Goal: Information Seeking & Learning: Learn about a topic

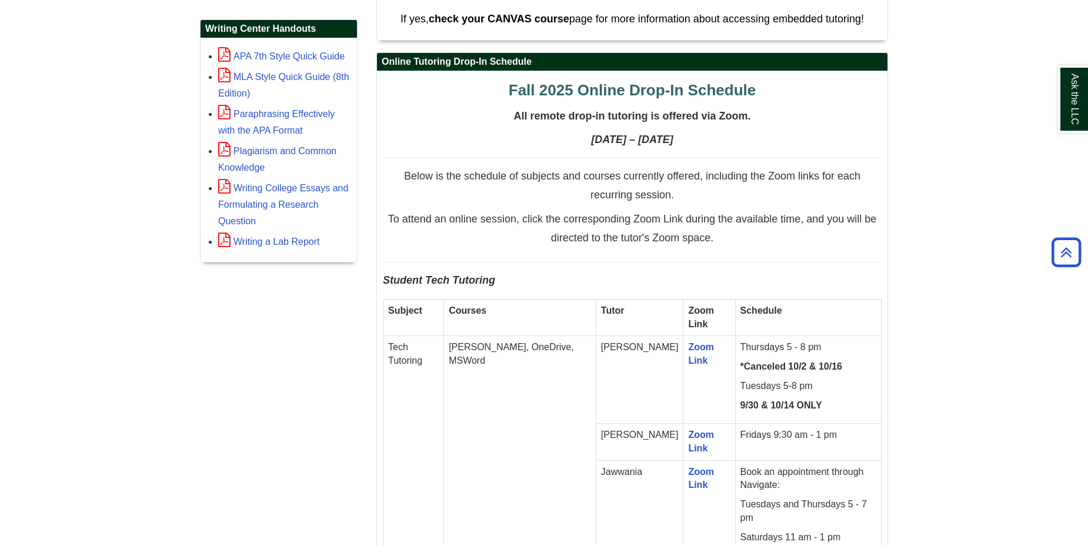
scroll to position [588, 0]
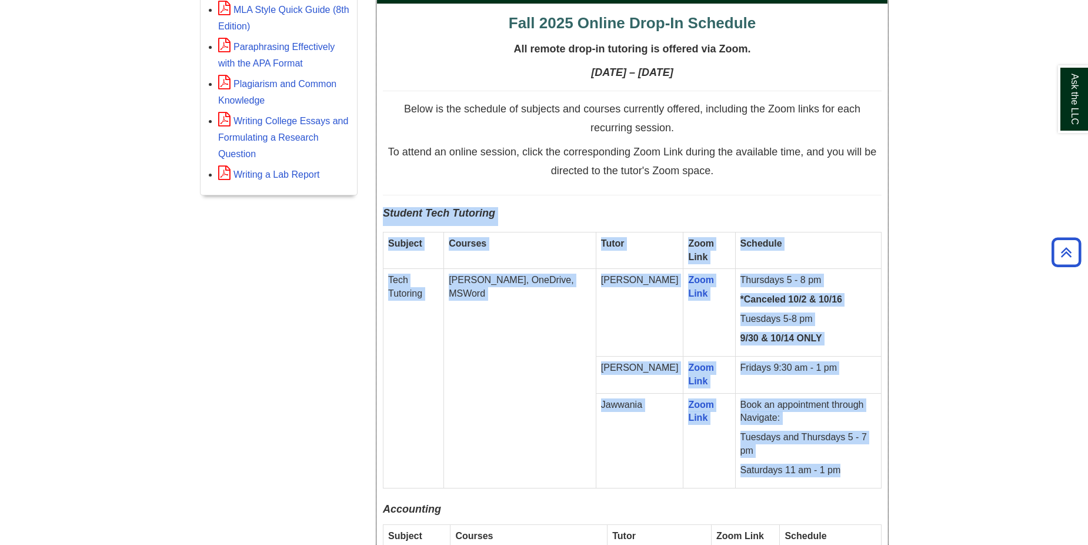
drag, startPoint x: 383, startPoint y: 212, endPoint x: 847, endPoint y: 470, distance: 530.5
copy div "Student Tech Tutoring Subject Courses Tutor Zoom Link Schedule Tech Tutoring e.…"
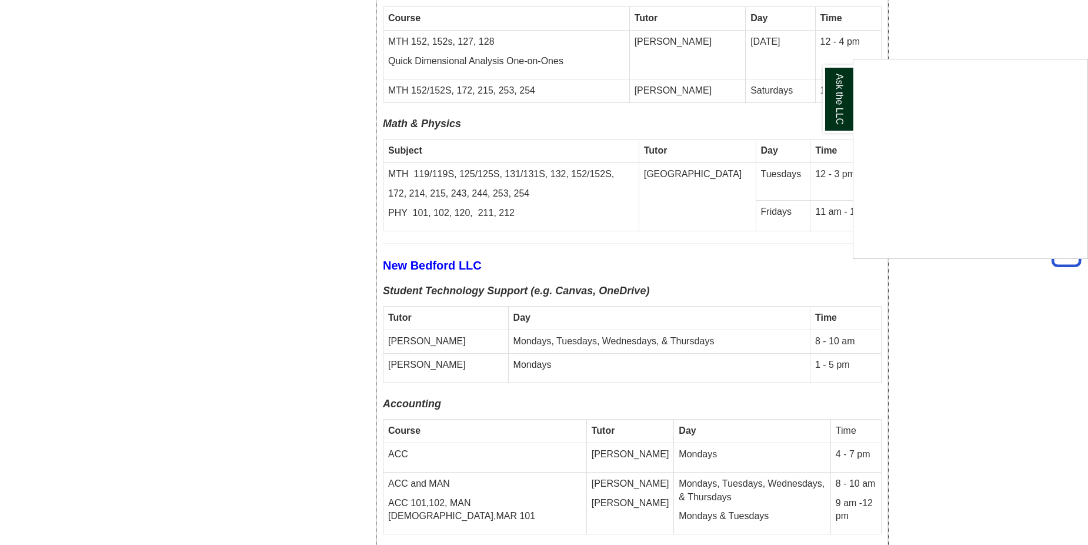
scroll to position [4234, 0]
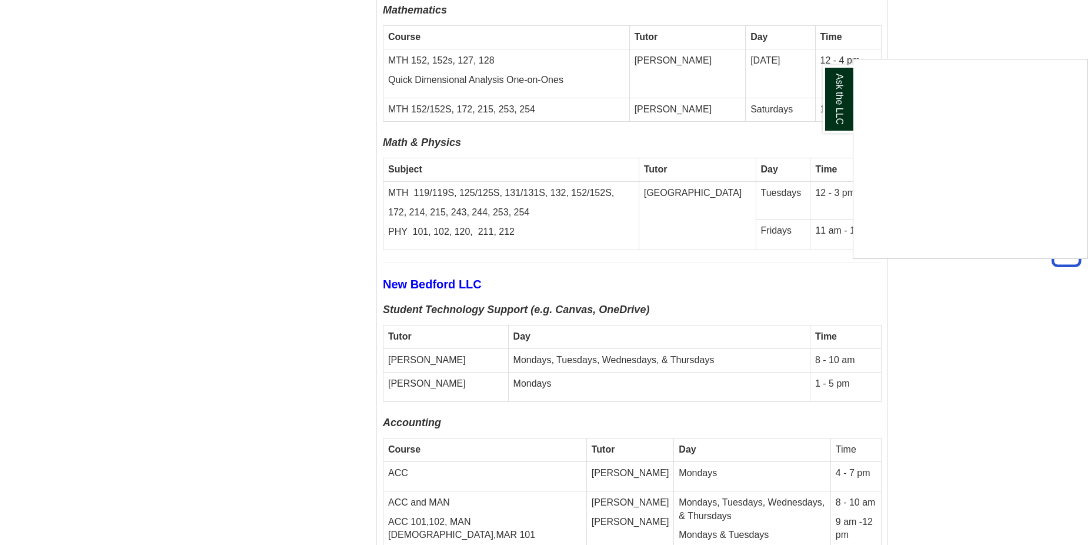
click at [388, 262] on div "Ask the LLC" at bounding box center [544, 272] width 1088 height 545
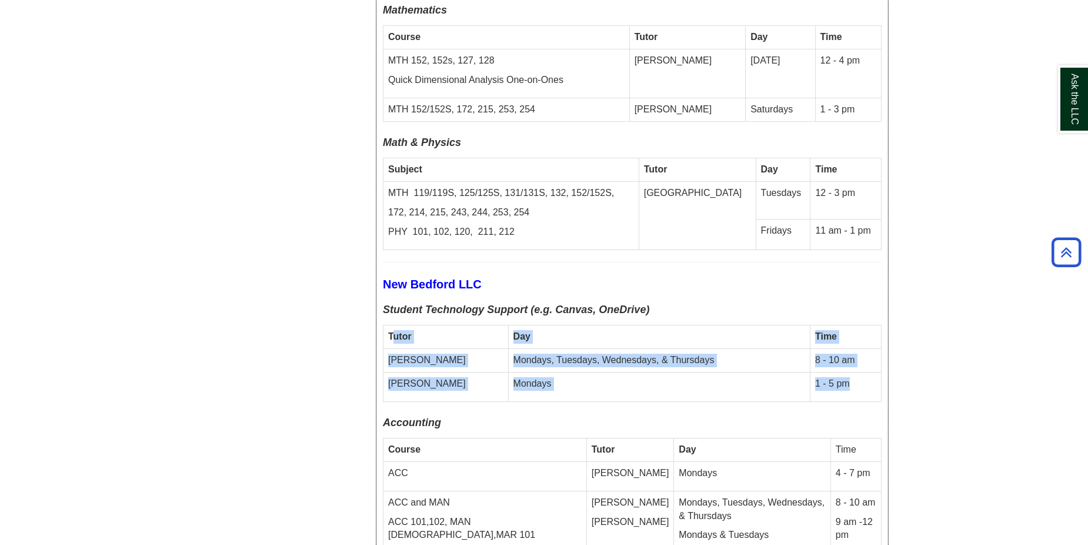
drag, startPoint x: 391, startPoint y: 288, endPoint x: 849, endPoint y: 345, distance: 461.1
click at [849, 345] on tbody "Tutor Day Time [PERSON_NAME], Tuesdays, Wednesdays, & Thursdays 8 - 10 am [PERS…" at bounding box center [632, 363] width 498 height 76
copy tbody "utor Day Time [PERSON_NAME] Mondays, Tuesdays, Wednesdays, & Thursdays 8 - 10 a…"
click at [540, 372] on td "Mondays" at bounding box center [659, 386] width 302 height 29
drag, startPoint x: 390, startPoint y: 284, endPoint x: 842, endPoint y: 339, distance: 455.0
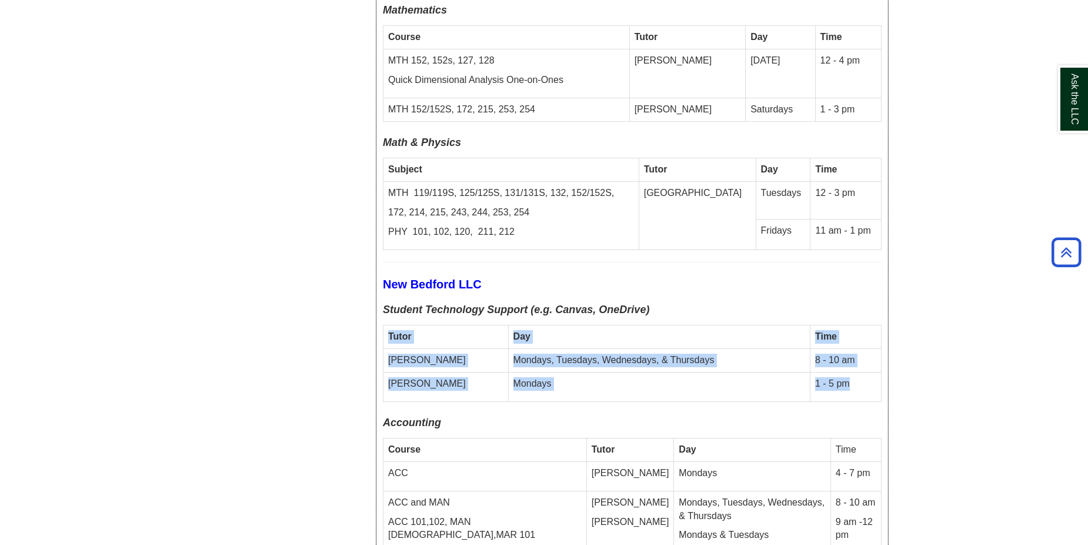
click at [842, 339] on tbody "Tutor Day Time [PERSON_NAME], Tuesdays, Wednesdays, & Thursdays 8 - 10 am [PERS…" at bounding box center [632, 363] width 498 height 76
copy tbody "Tutor Day Time [PERSON_NAME] Mondays, Tuesdays, Wednesdays, & Thursdays 8 - 10 …"
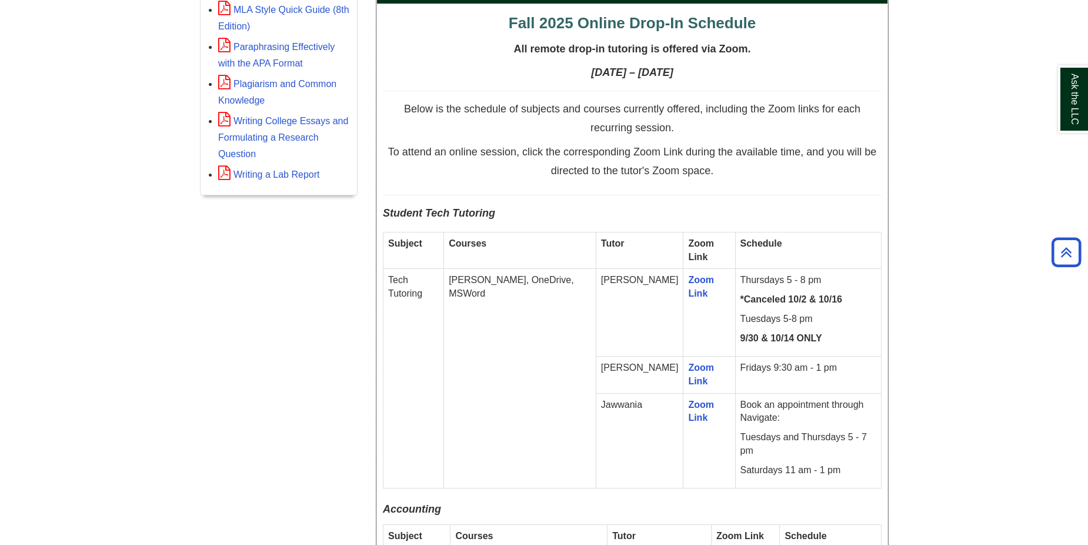
scroll to position [647, 0]
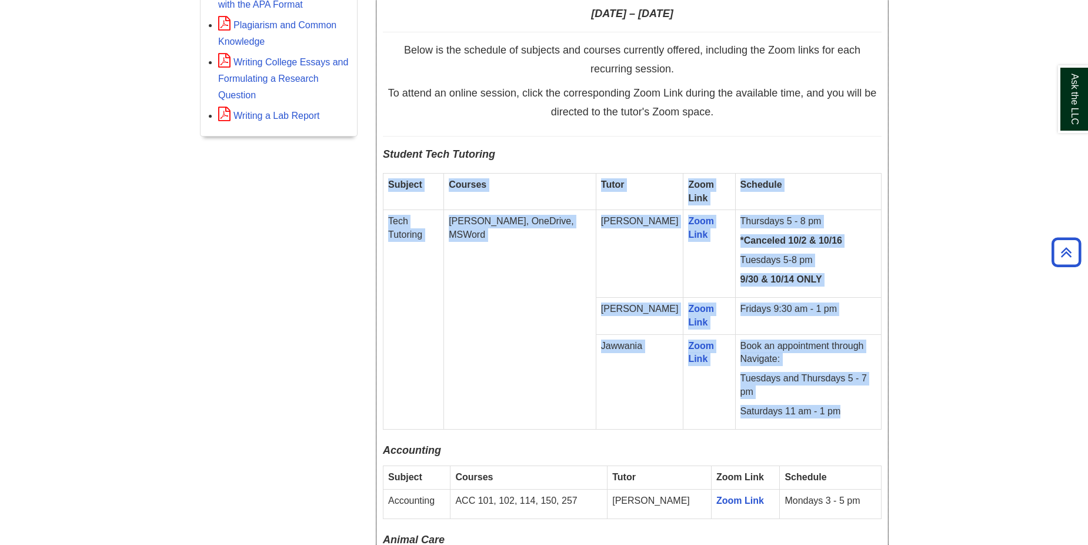
drag, startPoint x: 388, startPoint y: 185, endPoint x: 839, endPoint y: 403, distance: 500.8
click at [839, 403] on tbody "Subject Courses Tutor Zoom Link Schedule Tech Tutoring [PERSON_NAME], OneDrive,…" at bounding box center [632, 301] width 498 height 256
copy tbody "Subject Courses Tutor Zoom Link Schedule Tech Tutoring e.g. Canvas, OneDrive, M…"
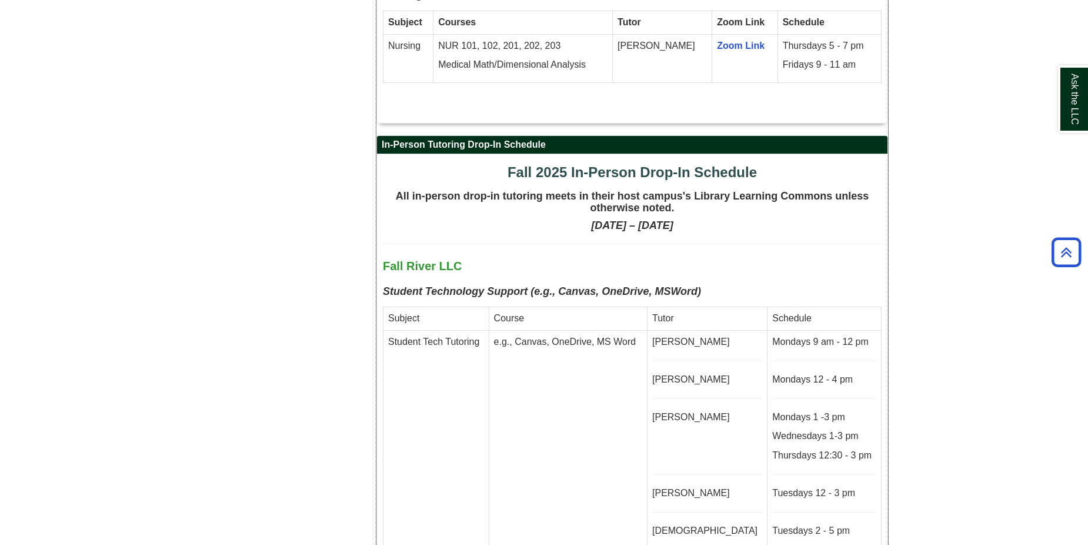
scroll to position [2764, 0]
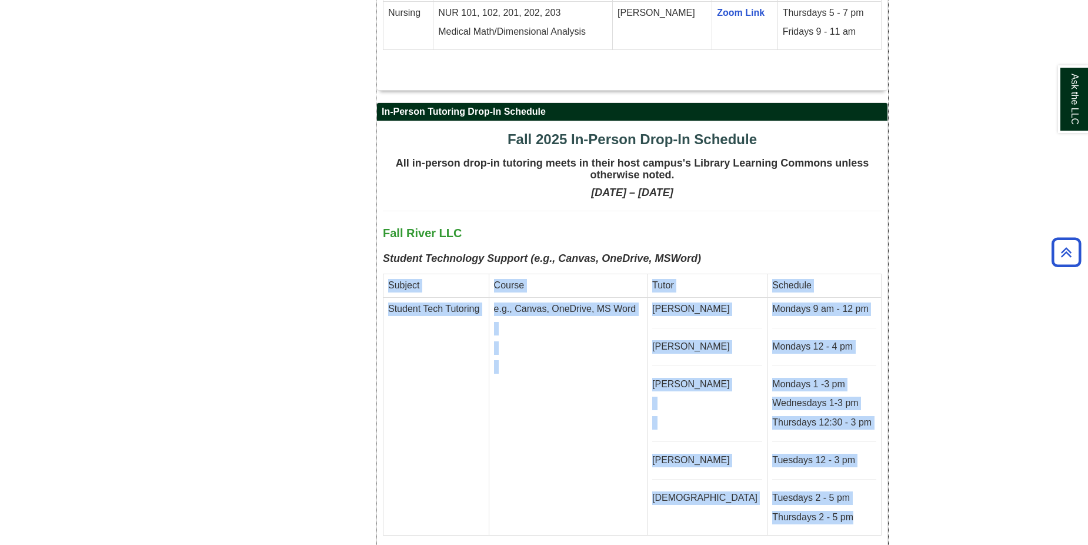
drag, startPoint x: 388, startPoint y: 238, endPoint x: 839, endPoint y: 470, distance: 507.4
click at [839, 470] on tbody "Subject Course Tutor Schedule Student Tech Tutoring e.g., Canvas, OneDrive, MS …" at bounding box center [632, 404] width 498 height 261
copy tbody "Subject Course Tutor Schedule Student Tech Tutoring e.g., Canvas, OneDrive, MS …"
